Goal: Check status: Check status

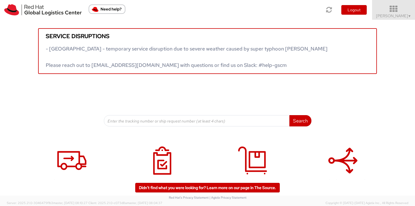
click at [401, 17] on span "Sally Chua ▼" at bounding box center [393, 15] width 35 height 5
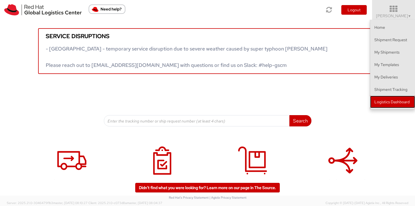
click at [406, 107] on link "Logistics Dashboard" at bounding box center [392, 102] width 45 height 12
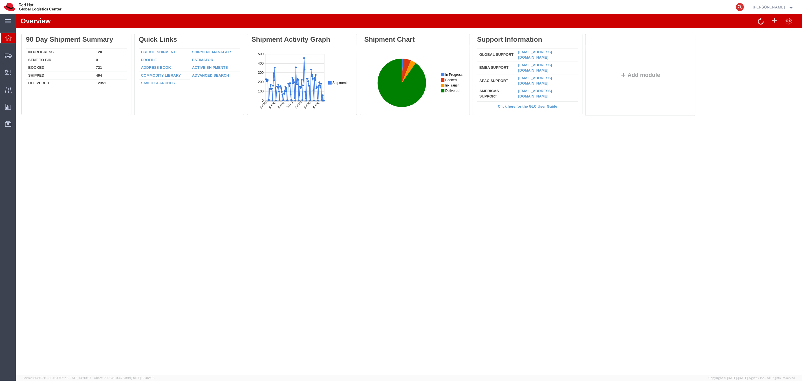
click at [460, 8] on icon at bounding box center [740, 7] width 8 height 8
paste input "57108332"
type input "57108332"
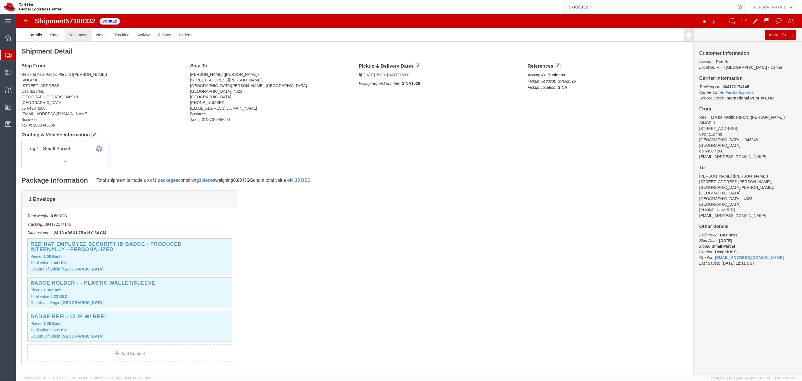
click link "Documents"
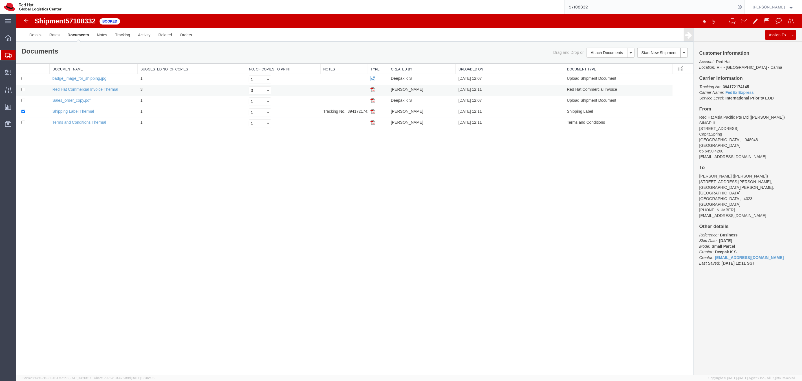
click at [372, 90] on img at bounding box center [372, 89] width 5 height 5
click at [372, 91] on img at bounding box center [372, 89] width 5 height 5
click at [370, 90] on td at bounding box center [378, 90] width 20 height 11
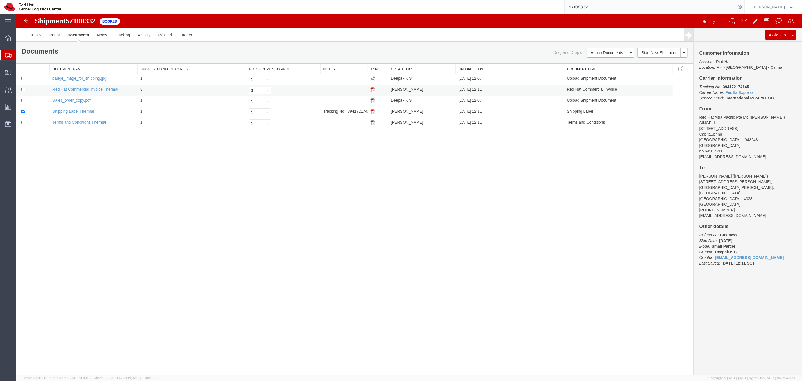
click at [372, 90] on img at bounding box center [372, 89] width 5 height 5
click at [372, 111] on img at bounding box center [372, 111] width 5 height 5
click at [33, 34] on link "Details" at bounding box center [35, 35] width 20 height 14
click at [33, 34] on body "Shipment 57108332 5 of 5 Booked Details Rates Documents Notes Tracking Activity…" at bounding box center [409, 185] width 786 height 342
click at [33, 34] on div at bounding box center [409, 194] width 786 height 361
